Goal: Task Accomplishment & Management: Use online tool/utility

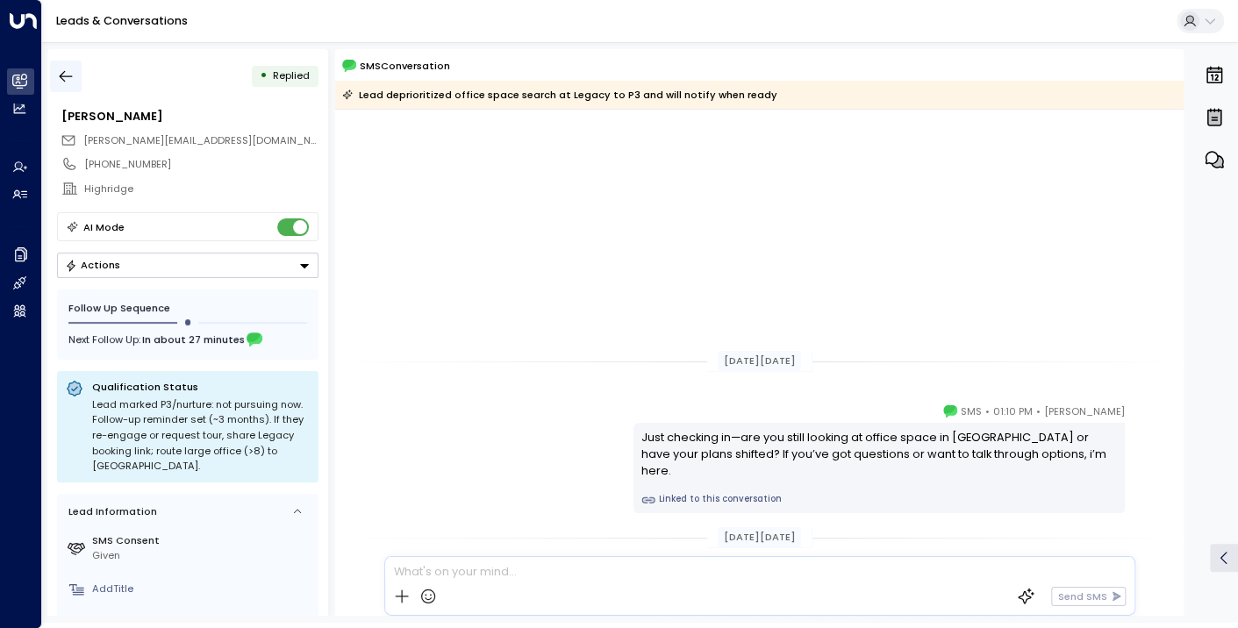
scroll to position [312, 0]
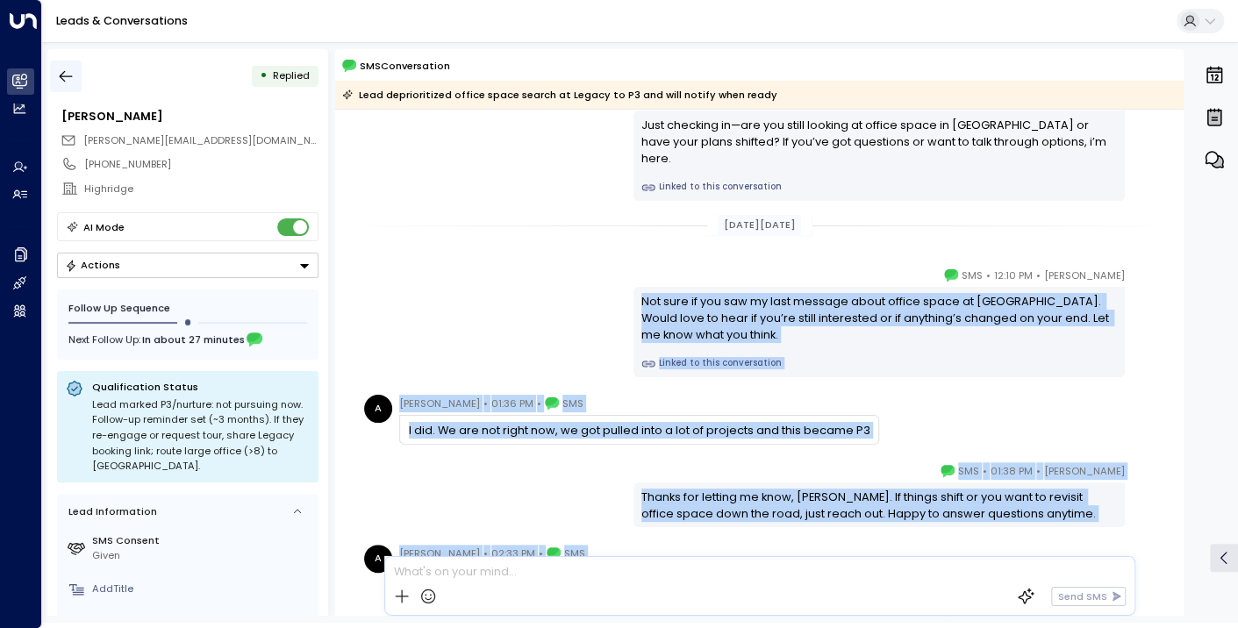
click at [69, 74] on icon "button" at bounding box center [66, 77] width 18 height 18
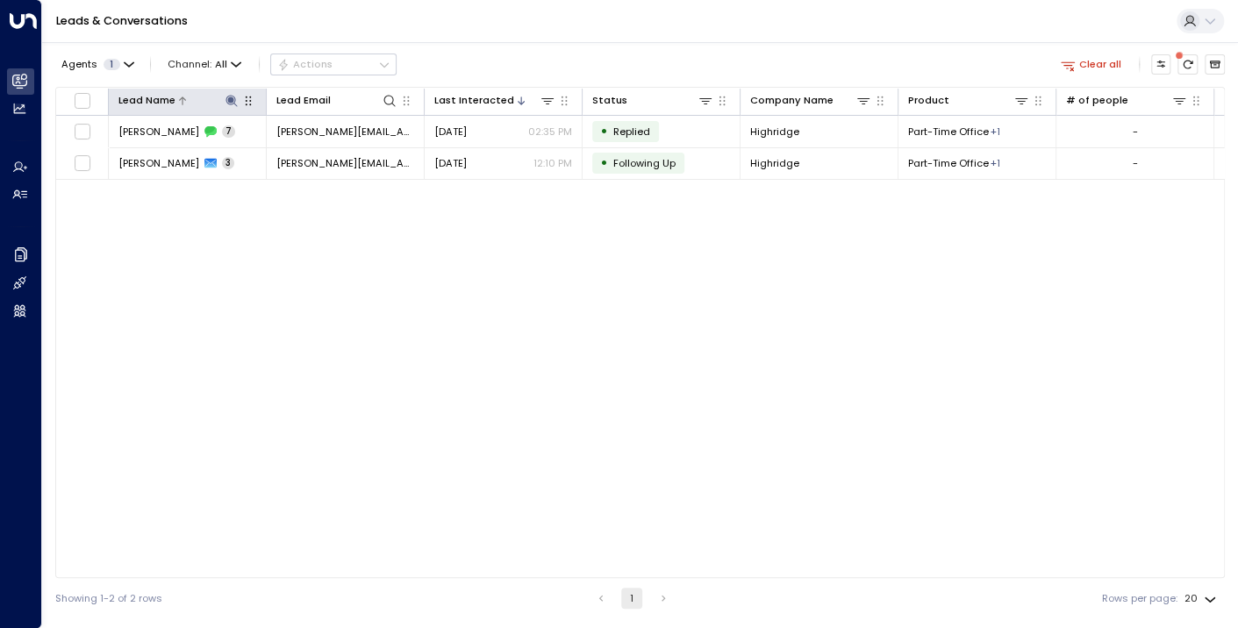
click at [238, 97] on icon at bounding box center [232, 101] width 14 height 14
drag, startPoint x: 184, startPoint y: 152, endPoint x: 131, endPoint y: 151, distance: 53.5
click at [135, 153] on input "******" at bounding box center [220, 153] width 171 height 29
type input "*******"
click at [160, 244] on div "Lead Name Lead Email Last Interacted Status Company Name Product # of people AI…" at bounding box center [640, 332] width 1170 height 491
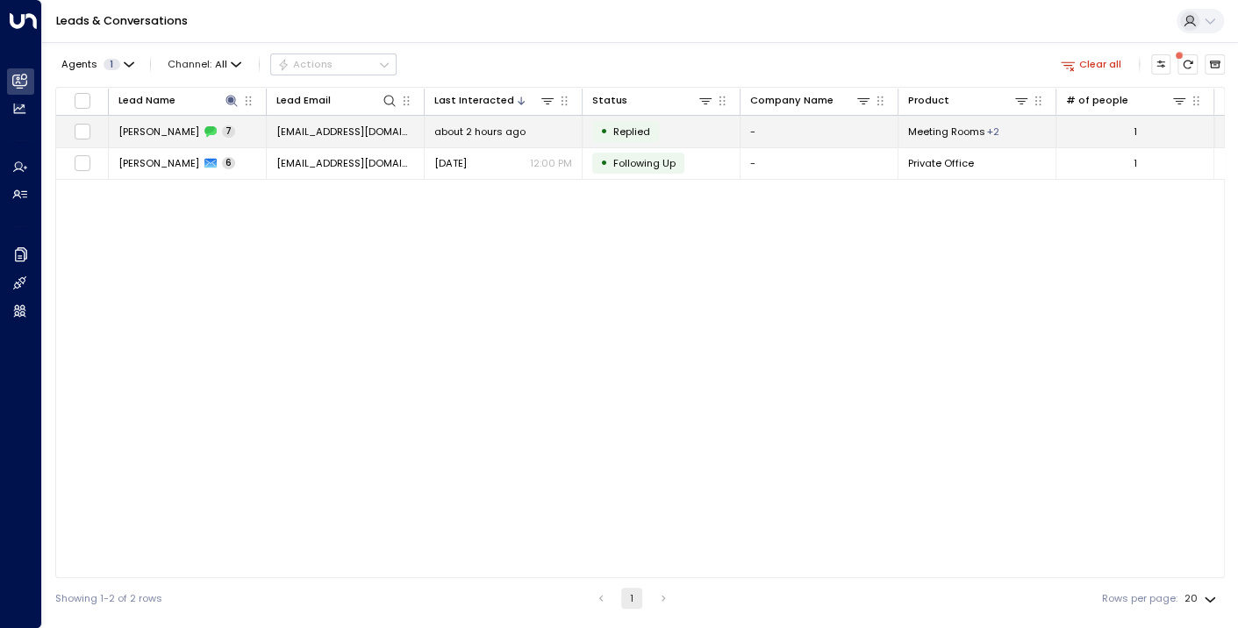
click at [149, 126] on span "[PERSON_NAME]" at bounding box center [158, 132] width 81 height 14
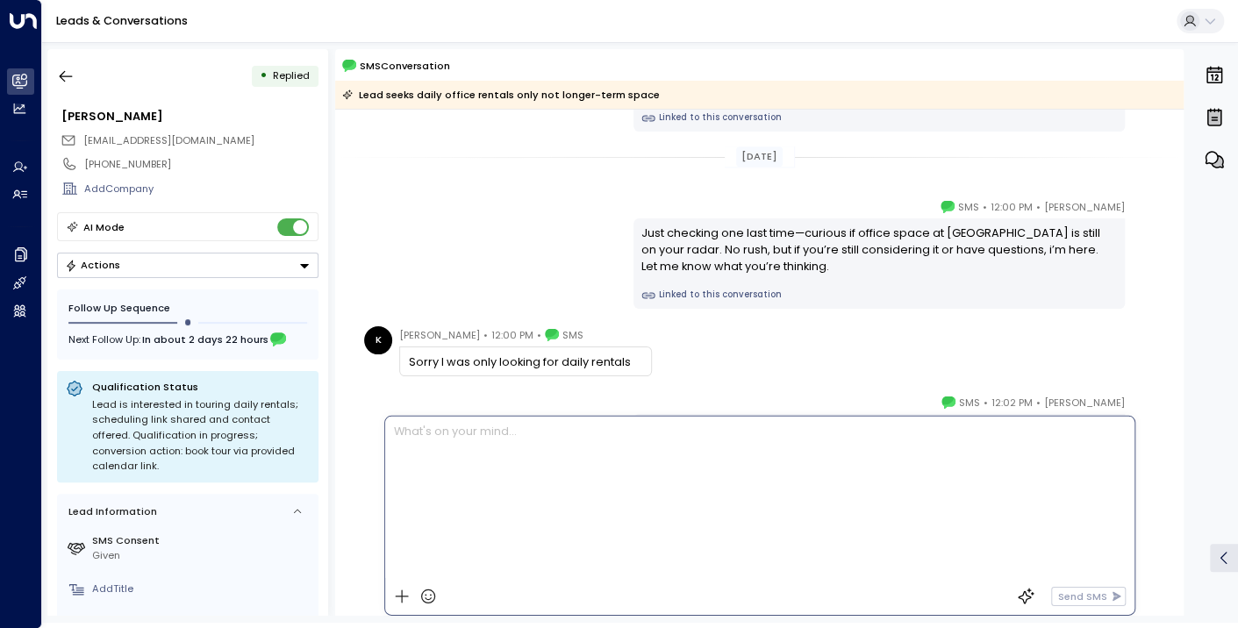
click at [486, 566] on div at bounding box center [759, 497] width 748 height 161
click at [518, 435] on p at bounding box center [764, 432] width 740 height 17
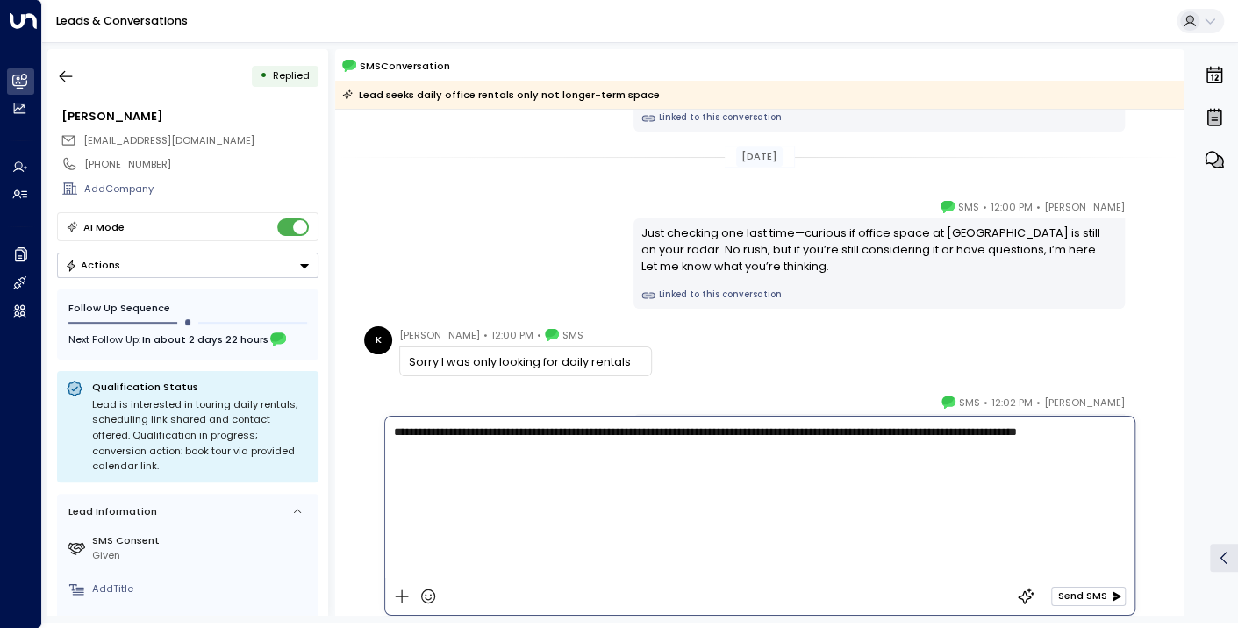
click at [1111, 597] on icon "button" at bounding box center [1116, 596] width 11 height 11
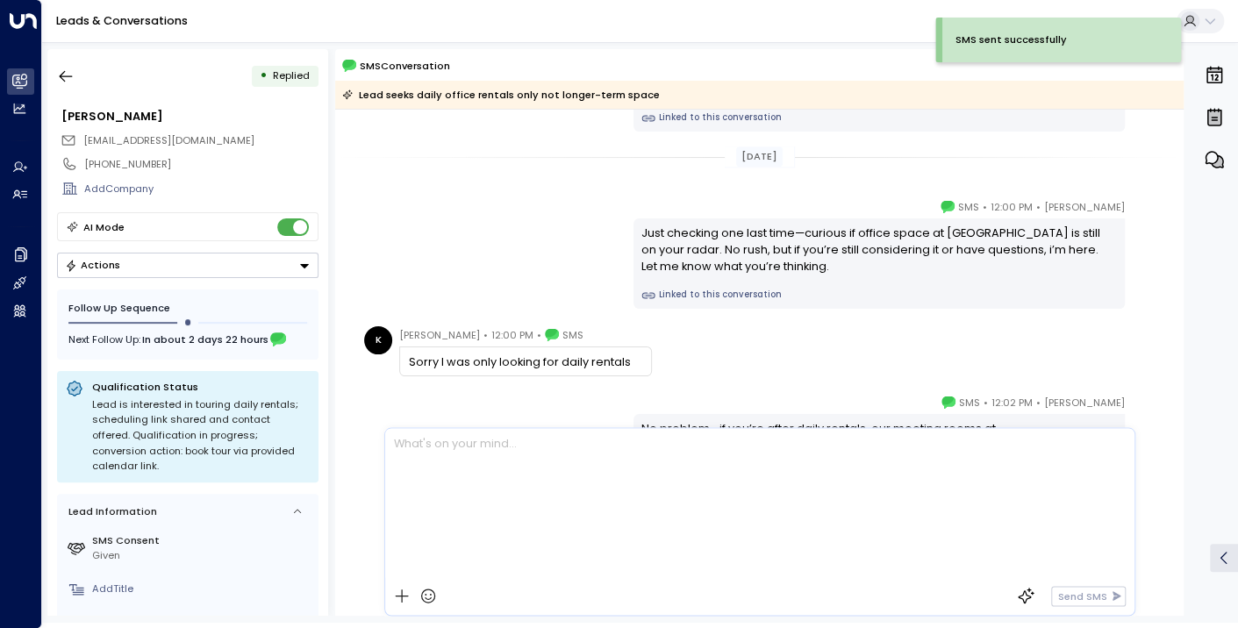
scroll to position [869, 0]
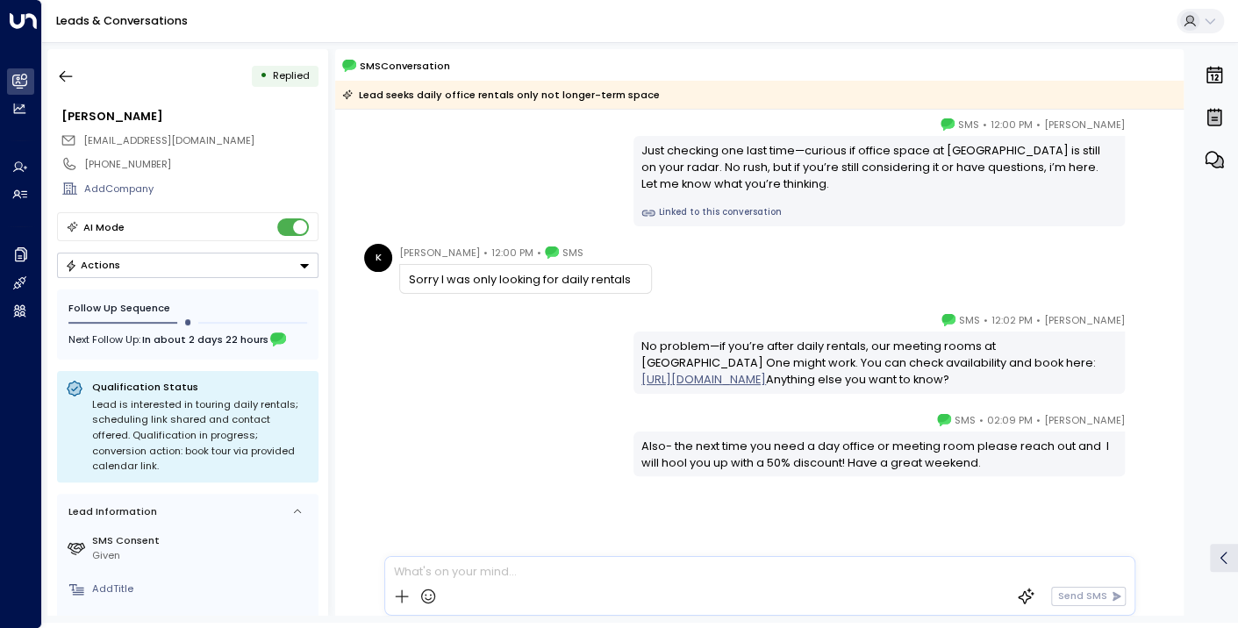
drag, startPoint x: 994, startPoint y: 496, endPoint x: 569, endPoint y: 154, distance: 545.5
copy div "Just checking one last time—curious if office space at [GEOGRAPHIC_DATA] is sti…"
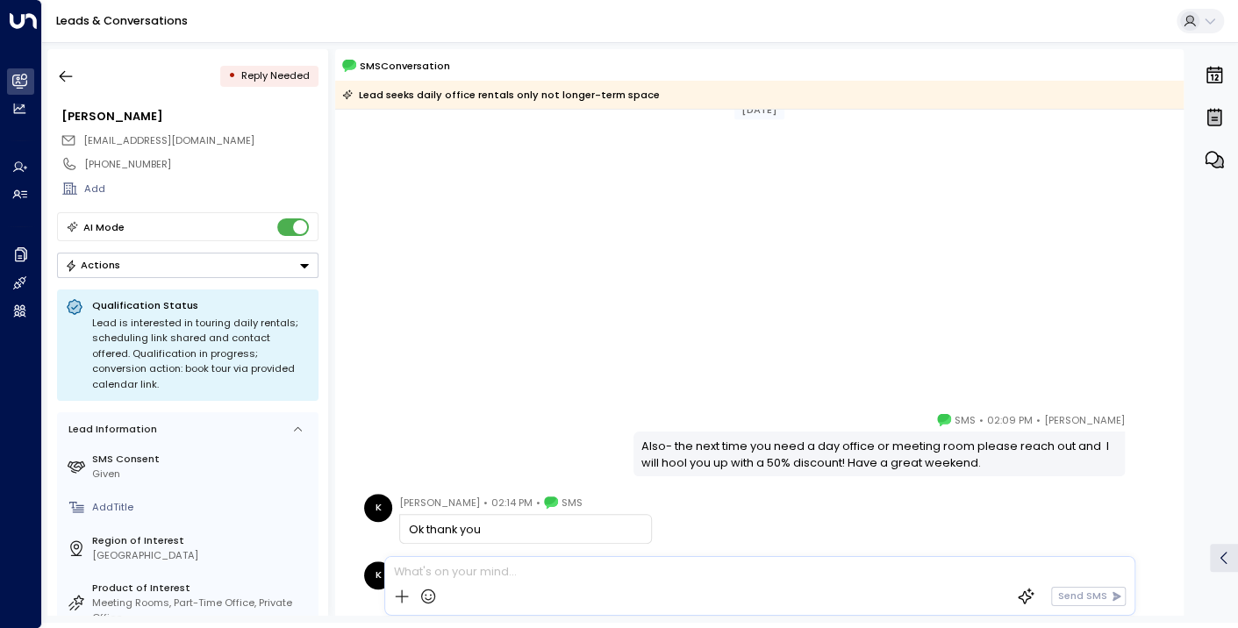
scroll to position [1004, 0]
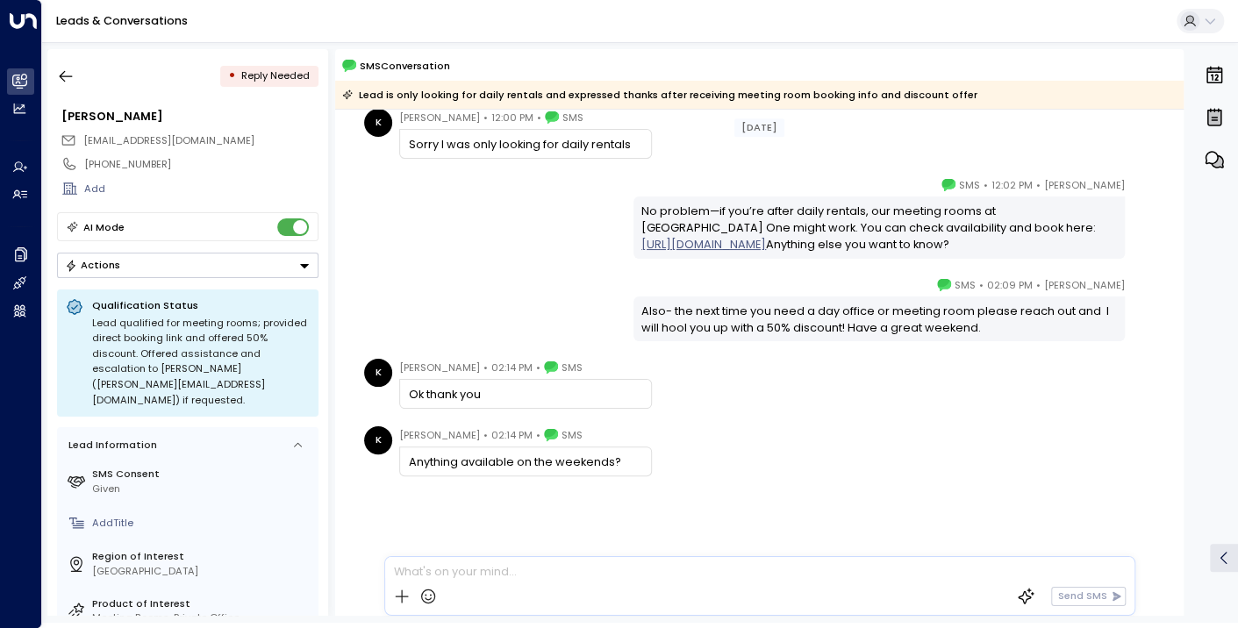
click at [455, 571] on div at bounding box center [759, 567] width 748 height 21
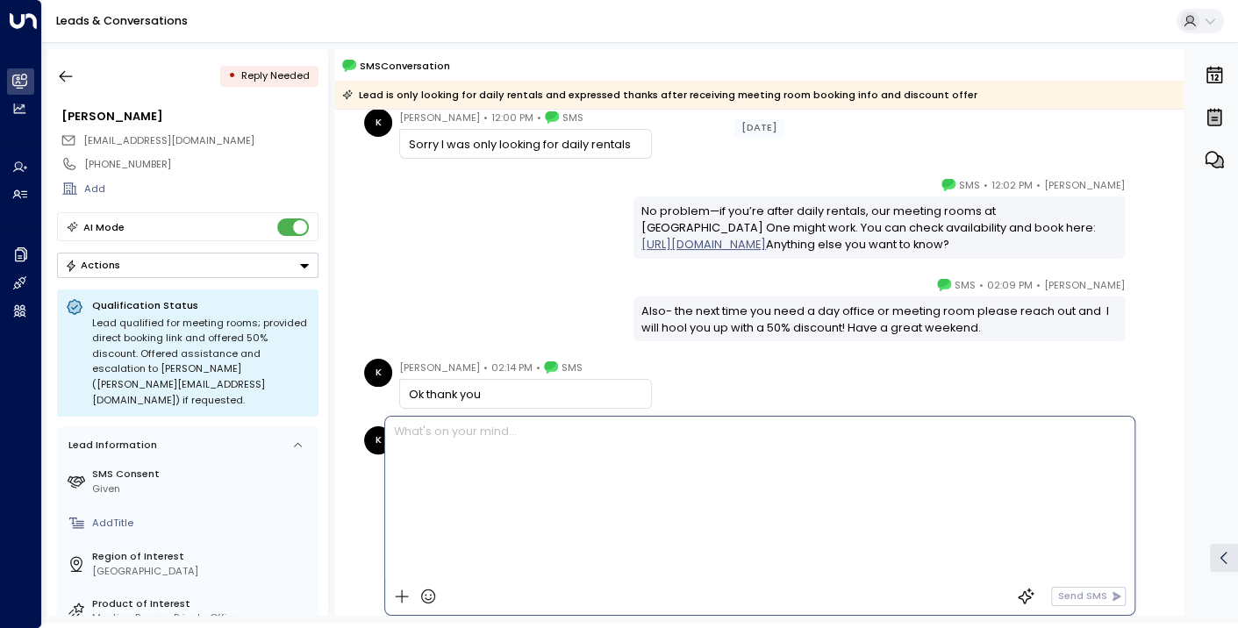
drag, startPoint x: 423, startPoint y: 438, endPoint x: 361, endPoint y: 402, distance: 71.9
click at [422, 437] on p at bounding box center [764, 432] width 740 height 17
click at [1109, 594] on button "Send SMS" at bounding box center [1088, 596] width 75 height 19
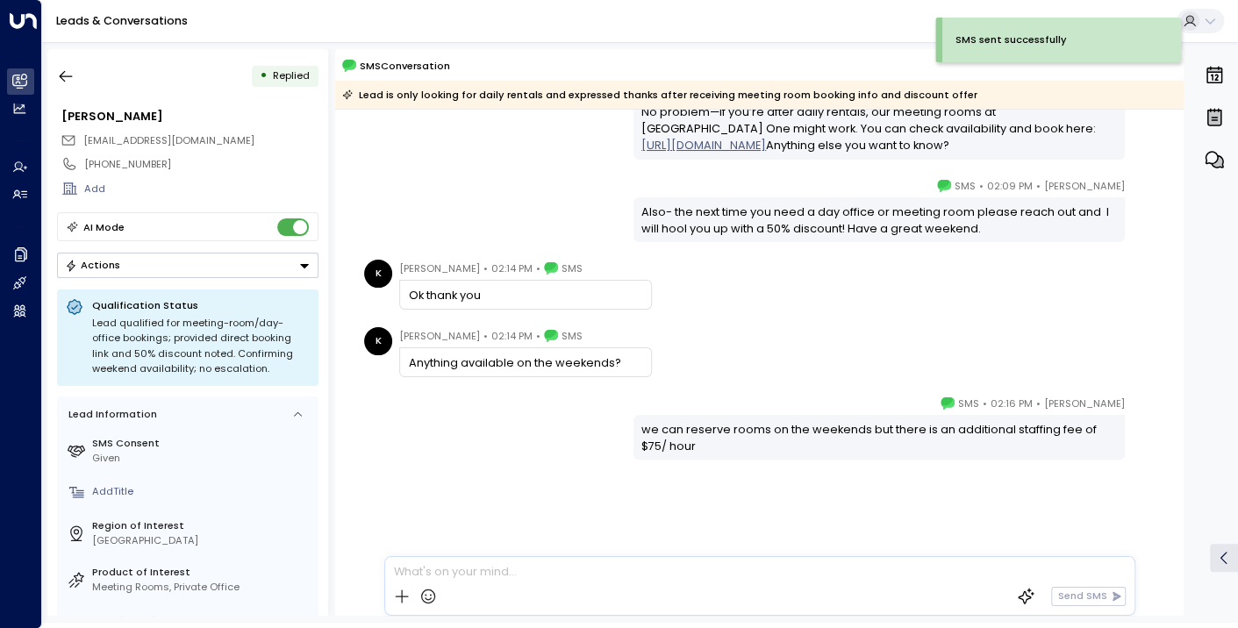
scroll to position [1220, 0]
